Goal: Task Accomplishment & Management: Manage account settings

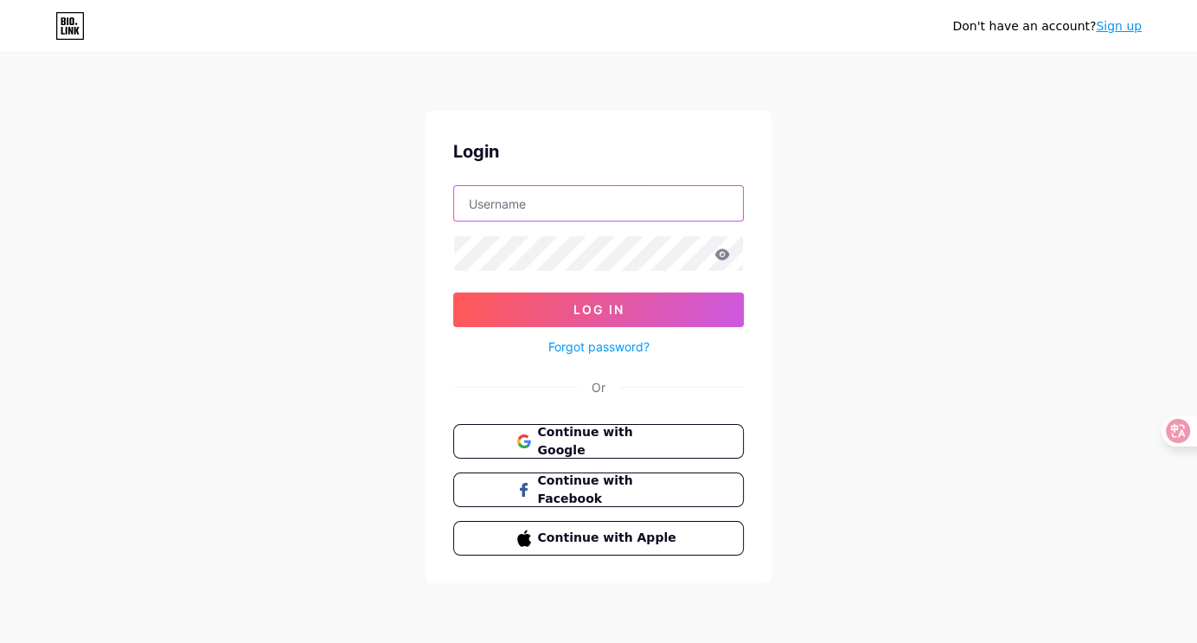
click at [604, 190] on input "text" at bounding box center [598, 203] width 289 height 35
type input "[EMAIL_ADDRESS][DOMAIN_NAME]"
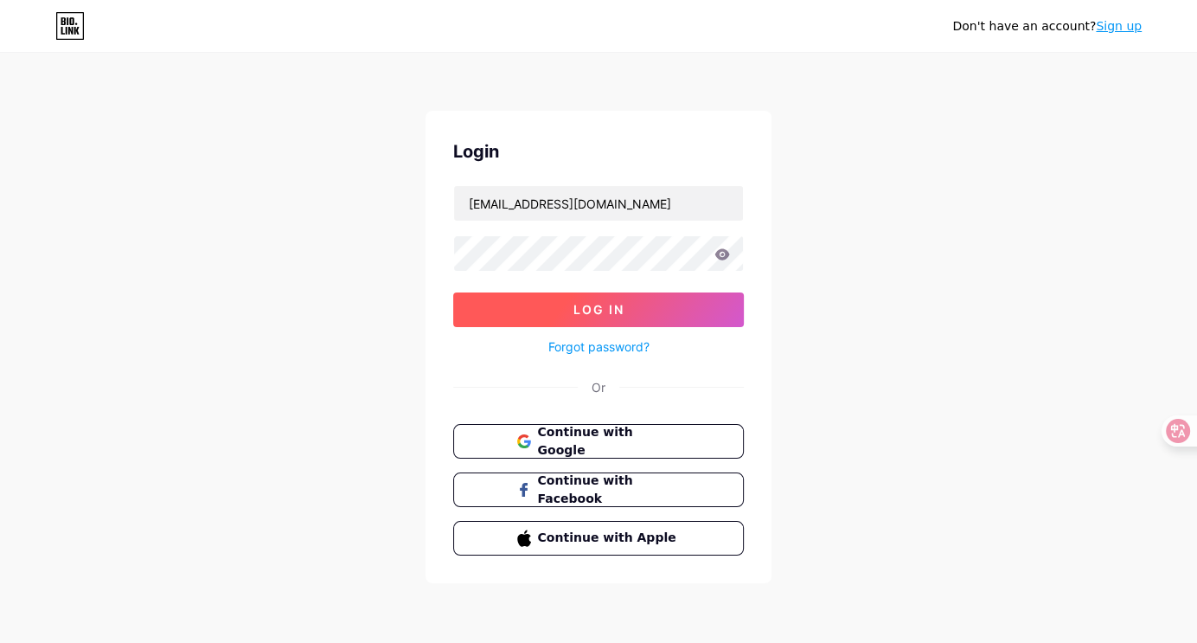
click at [653, 304] on button "Log In" at bounding box center [598, 309] width 291 height 35
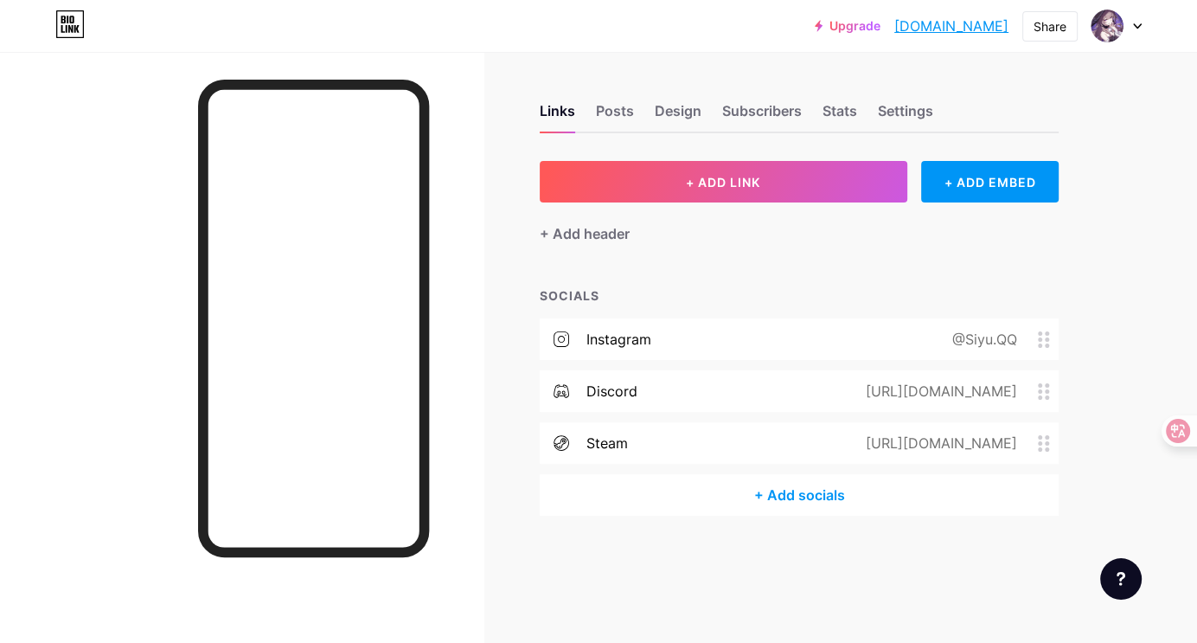
drag, startPoint x: 790, startPoint y: 274, endPoint x: 840, endPoint y: 237, distance: 62.5
click at [791, 274] on div "+ ADD LINK + ADD EMBED + Add header SOCIALS instagram @Siyu.QQ discord [URL][DO…" at bounding box center [799, 338] width 519 height 355
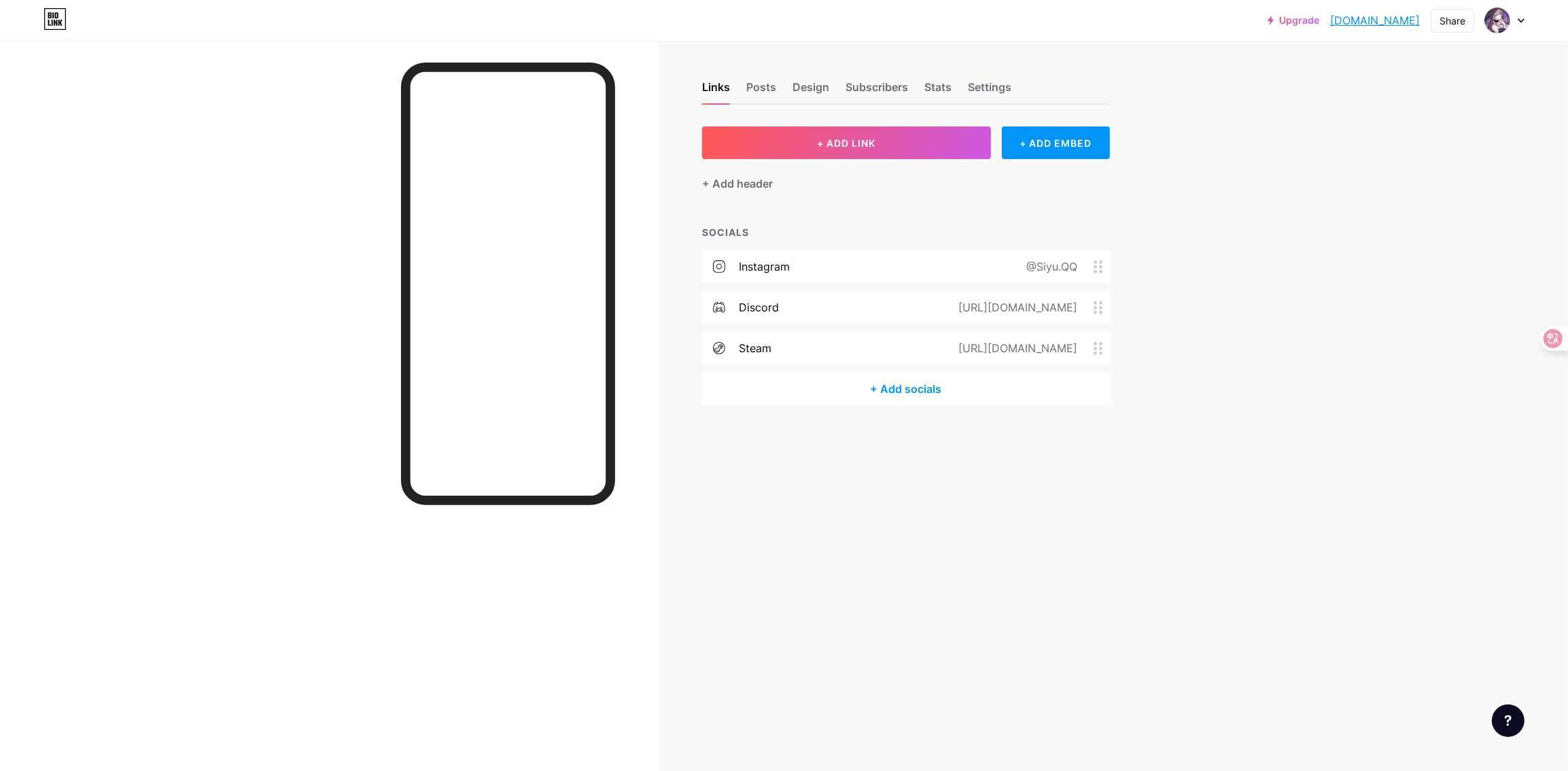
click at [780, 88] on div "Links Posts Design Subscribers Stats Settings" at bounding box center [906, 81] width 408 height 48
click at [766, 86] on div "Posts" at bounding box center [761, 90] width 30 height 24
click at [811, 92] on div "Design" at bounding box center [811, 90] width 37 height 24
click at [858, 96] on div "Subscribers" at bounding box center [877, 90] width 63 height 24
click at [937, 94] on div "Stats" at bounding box center [937, 90] width 27 height 24
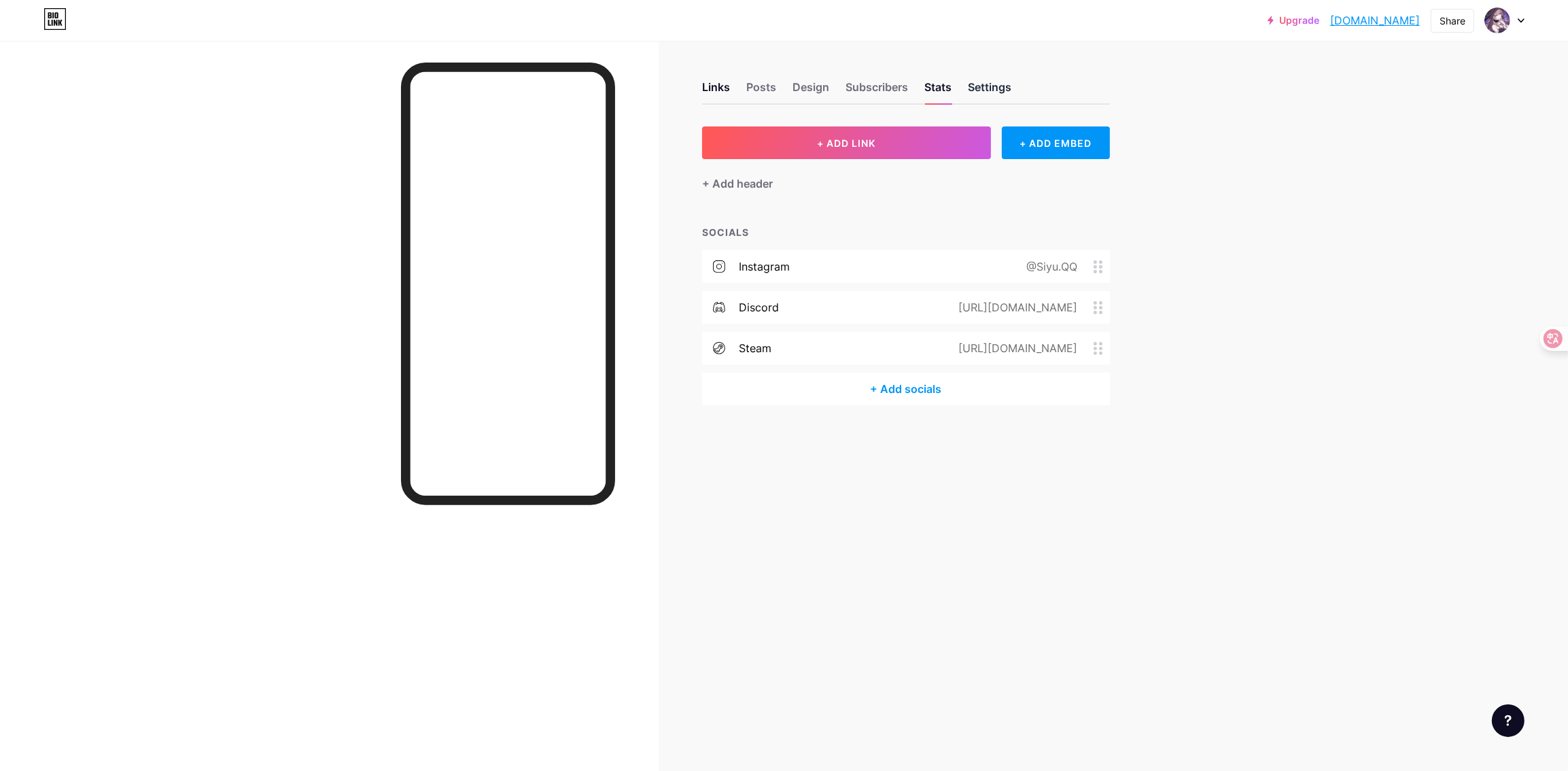
click at [940, 84] on div "Settings" at bounding box center [989, 90] width 43 height 24
click at [738, 90] on div "Links Posts Design Subscribers Stats Settings" at bounding box center [906, 81] width 408 height 48
click at [729, 89] on div "Links" at bounding box center [716, 90] width 27 height 24
click at [719, 88] on div "Links" at bounding box center [716, 90] width 27 height 24
click at [763, 448] on div "Links Posts Design Subscribers Stats Settings + ADD LINK + ADD EMBED + Add head…" at bounding box center [583, 257] width 1167 height 432
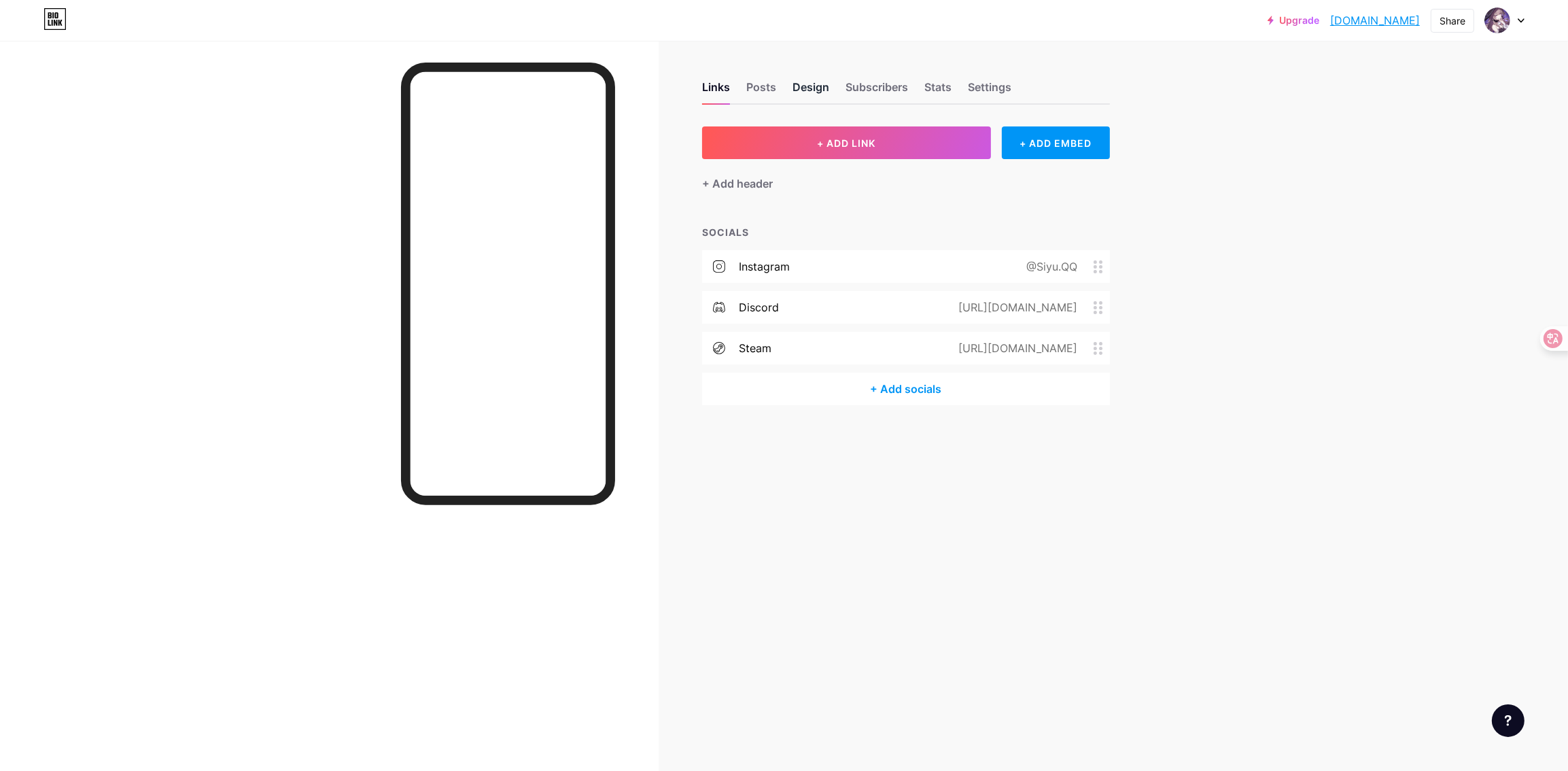
click at [801, 83] on div "Design" at bounding box center [811, 90] width 37 height 24
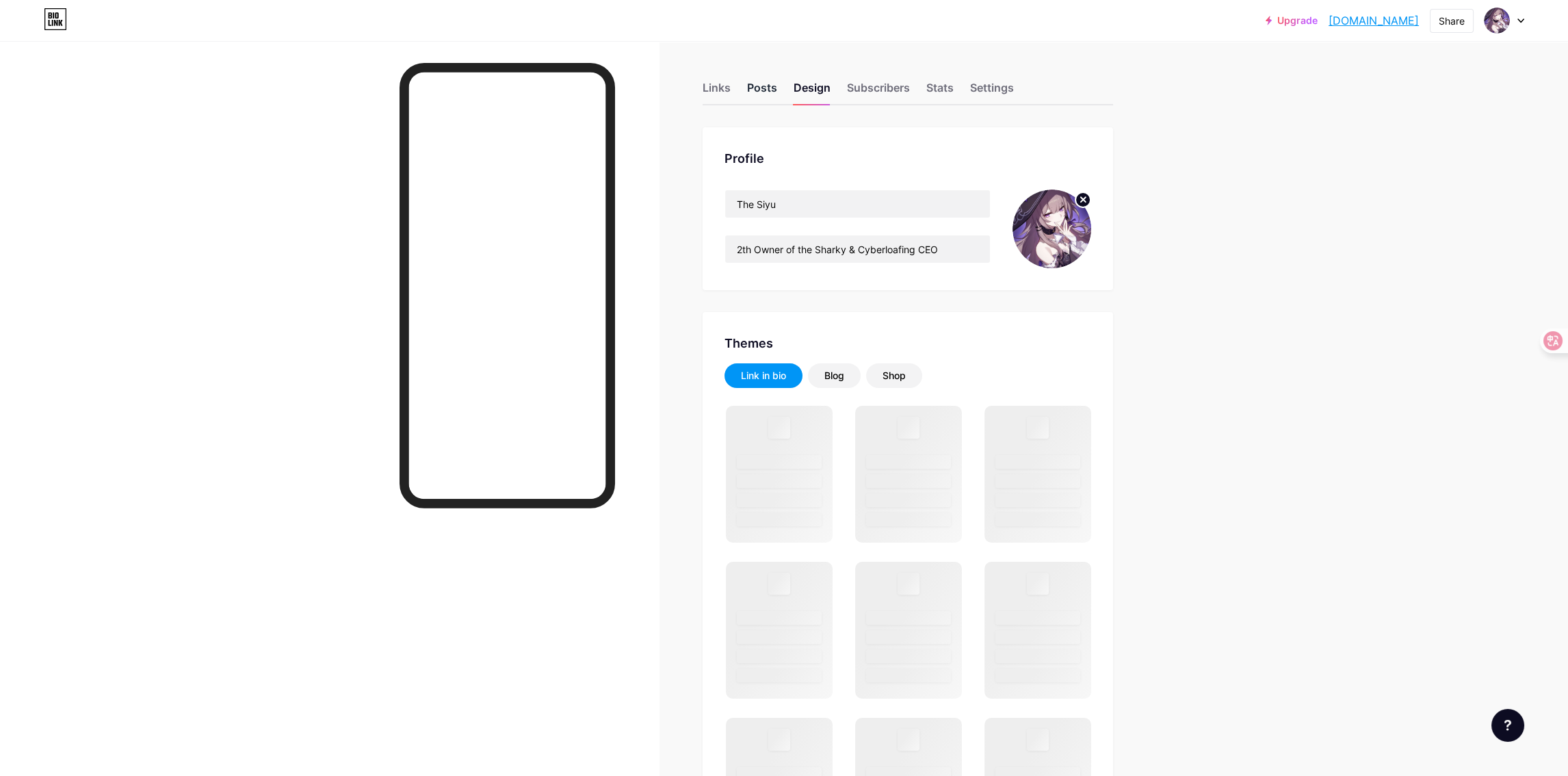
click at [763, 87] on div "Posts" at bounding box center [762, 91] width 30 height 25
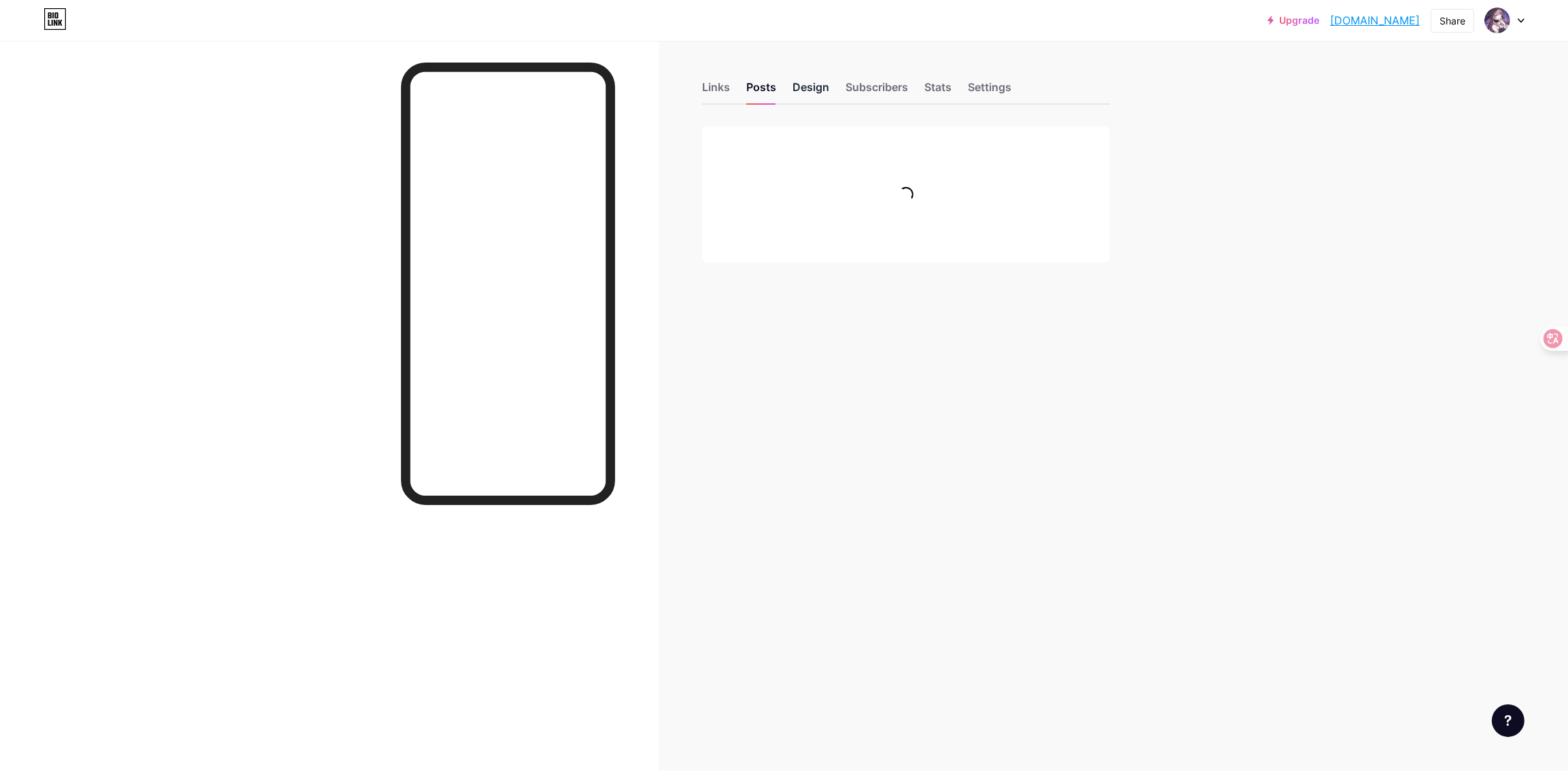
click at [799, 87] on div "Design" at bounding box center [811, 90] width 37 height 24
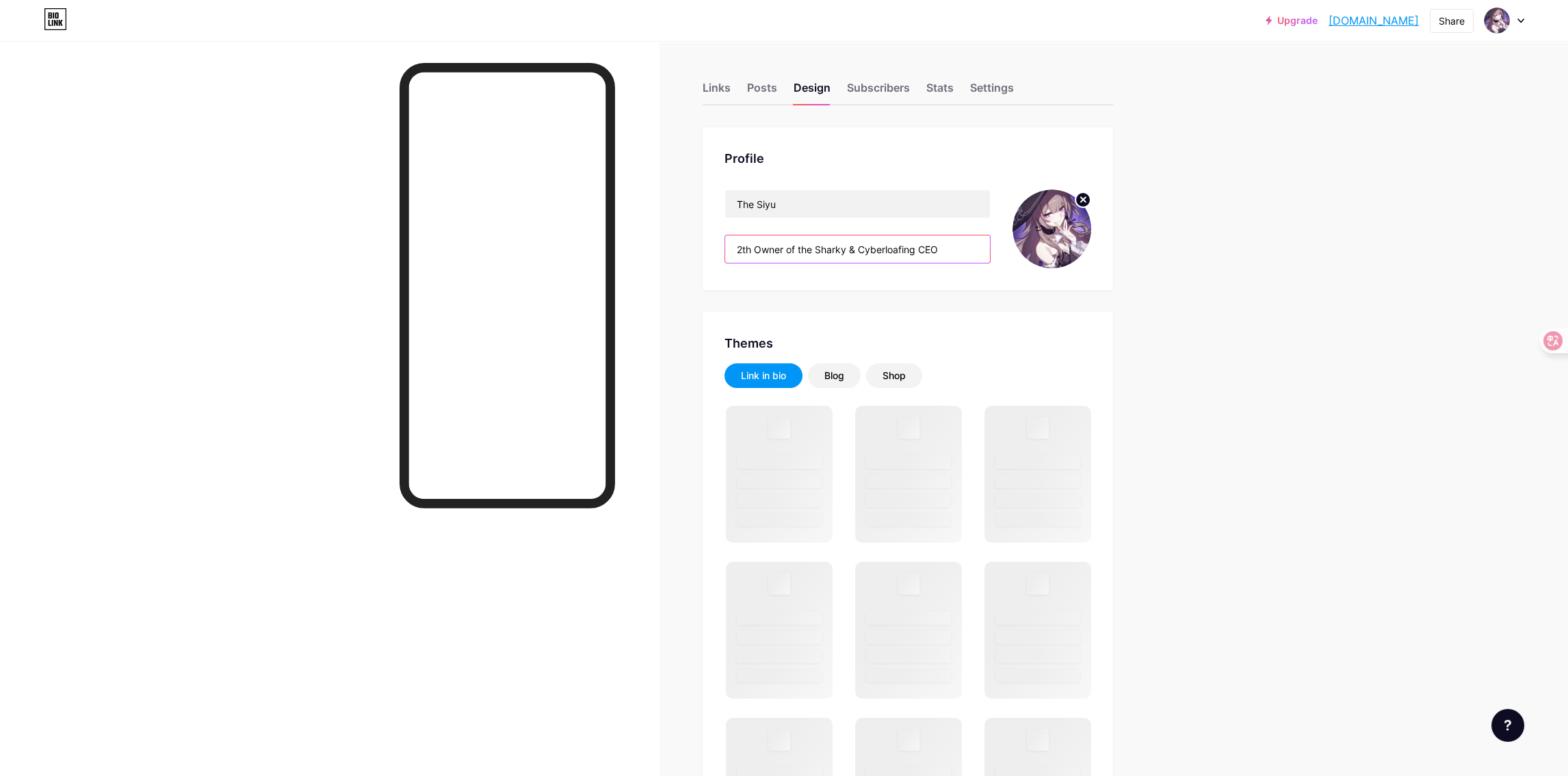
click at [858, 237] on input "2th Owner of the Sharky & Cyberloafing CEO" at bounding box center [857, 249] width 265 height 28
click at [889, 251] on input "2th Owner of the Sharky & Cyberloafing CEO" at bounding box center [857, 249] width 265 height 28
drag, startPoint x: 863, startPoint y: 243, endPoint x: 721, endPoint y: 256, distance: 142.6
click at [721, 256] on div "Profile The Siyu 2th Owner of the Sharky & Cyberloafing CEO" at bounding box center [907, 209] width 410 height 163
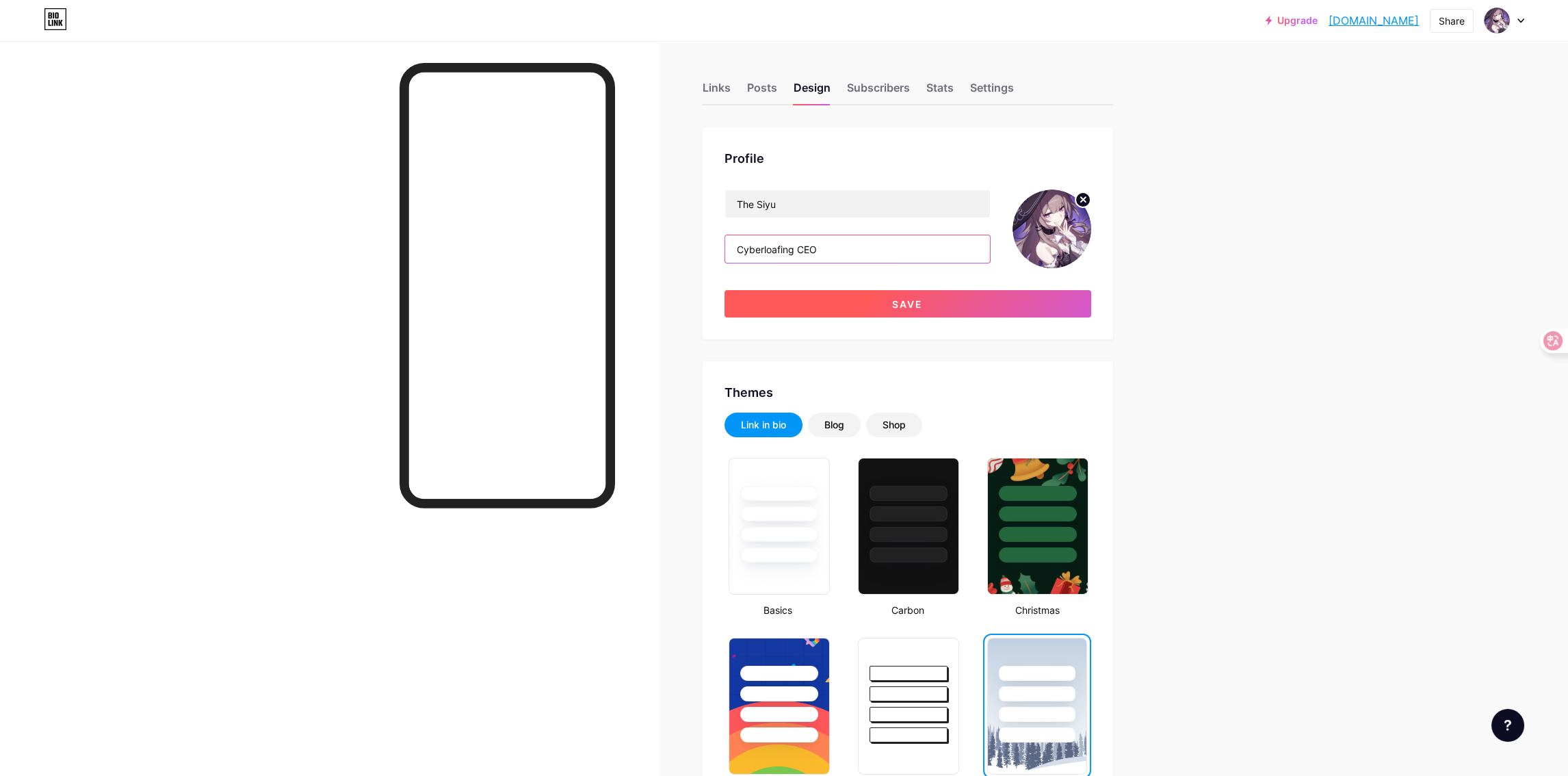
type input "Cyberloafing CEO"
click at [946, 292] on button "Save" at bounding box center [908, 304] width 367 height 28
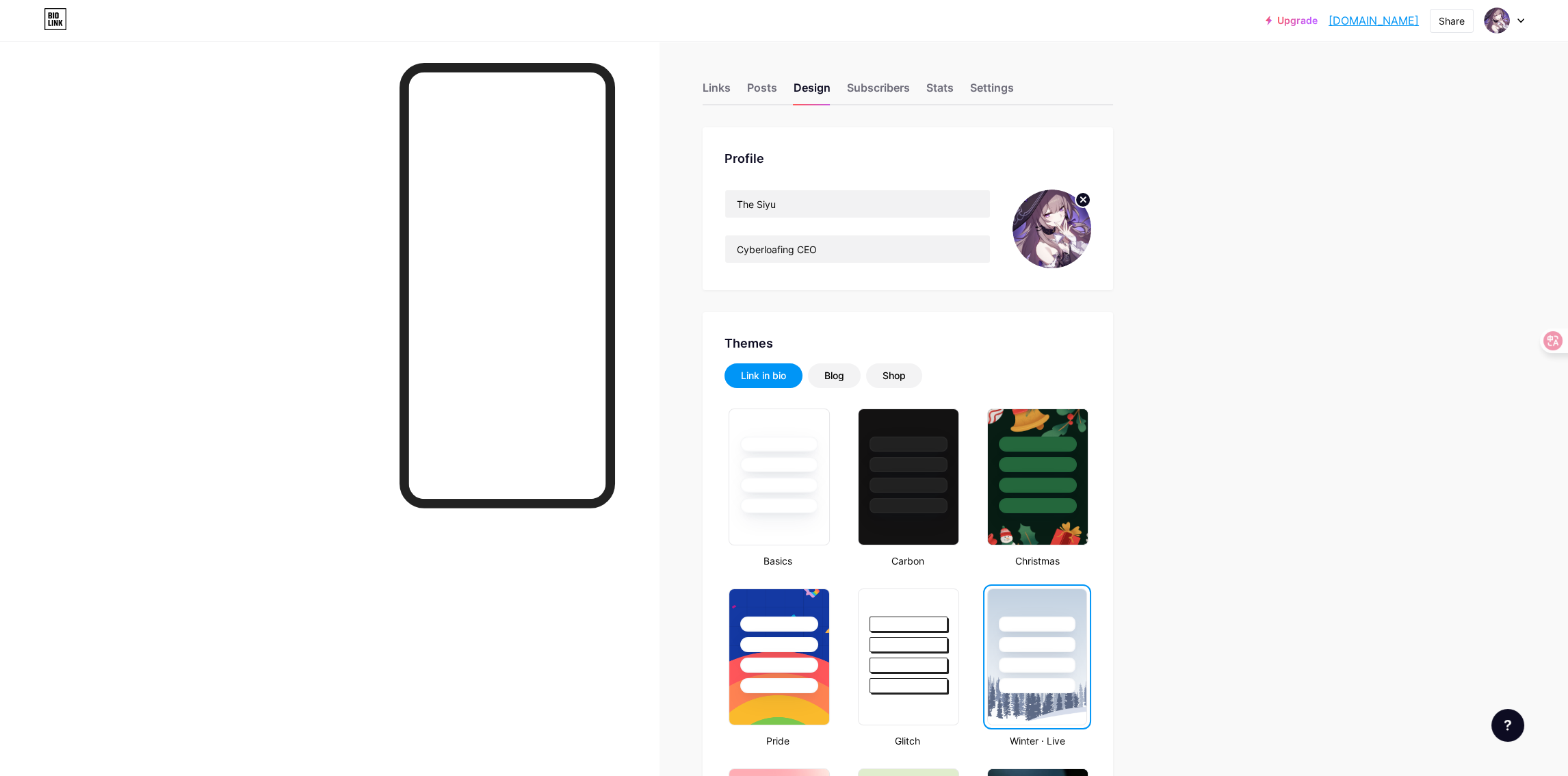
click at [652, 251] on div at bounding box center [329, 429] width 659 height 776
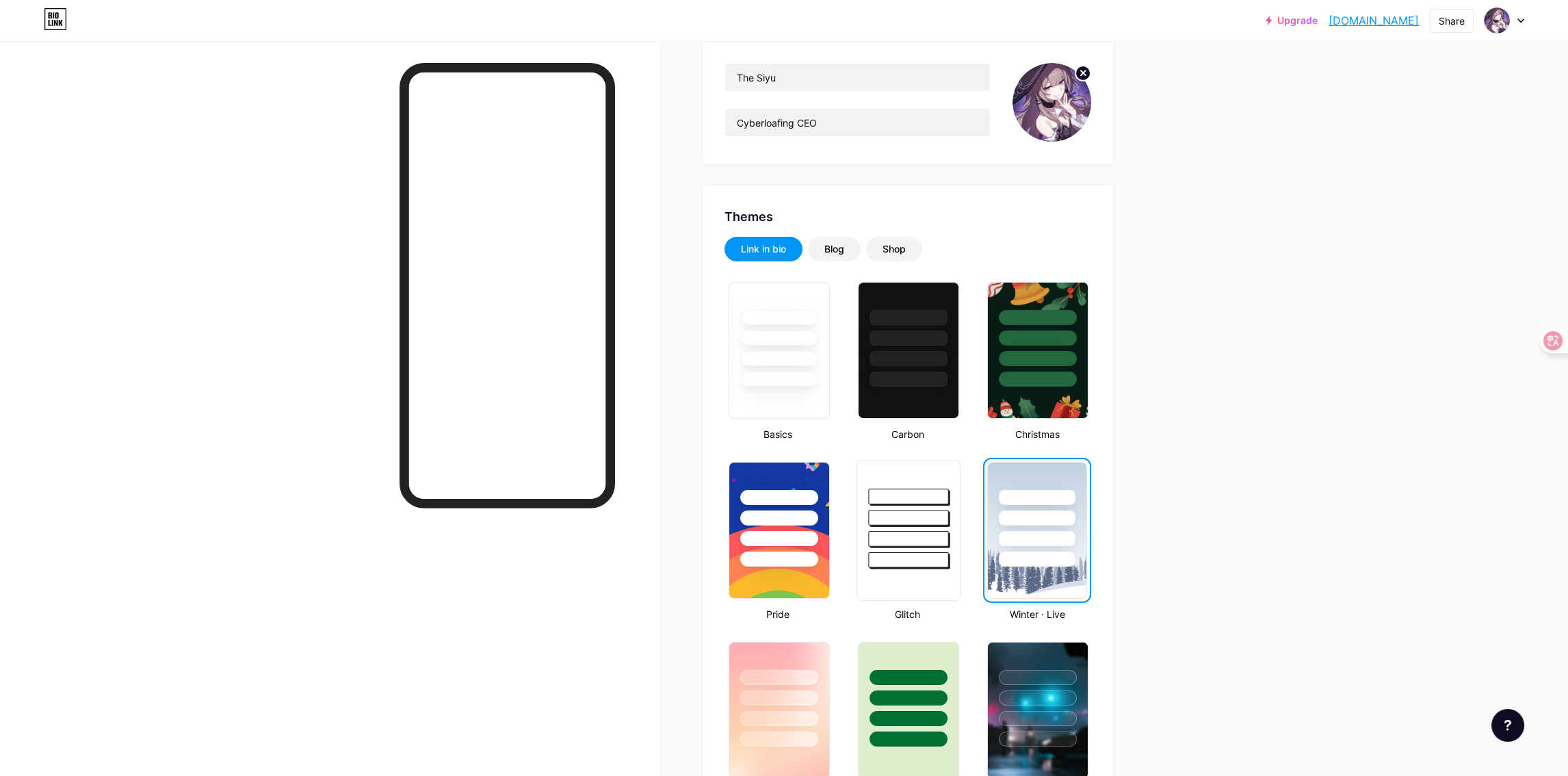
scroll to position [274, 0]
